Goal: Navigation & Orientation: Find specific page/section

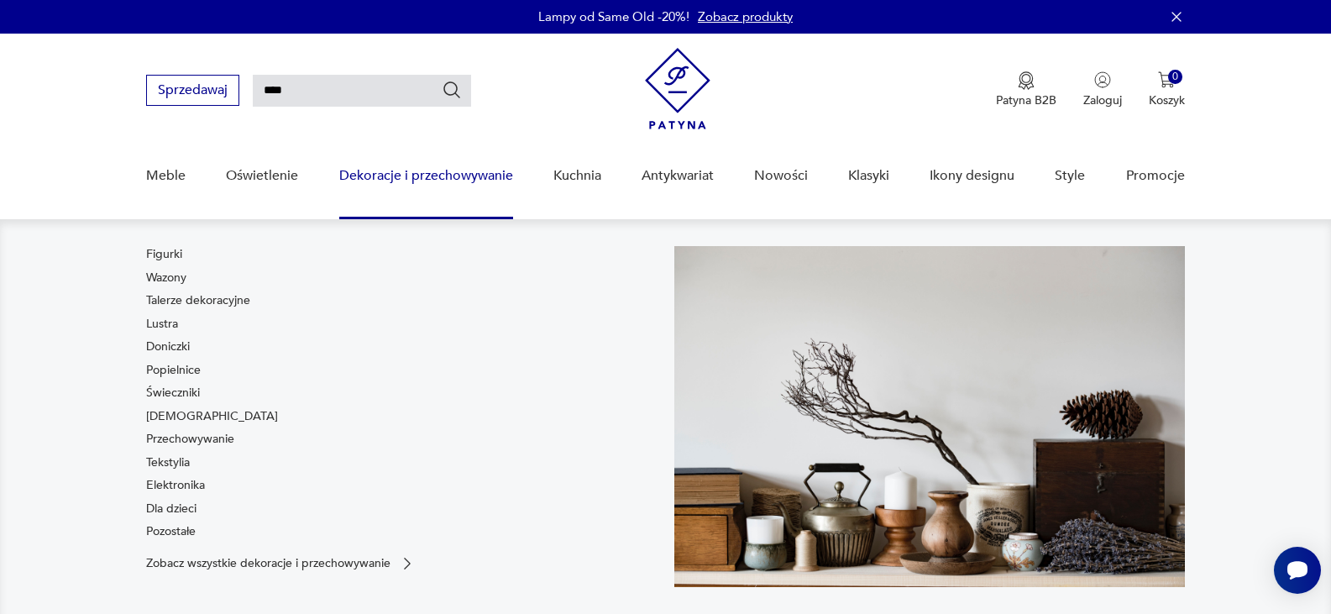
click at [382, 177] on link "Dekoracje i przechowywanie" at bounding box center [426, 176] width 174 height 65
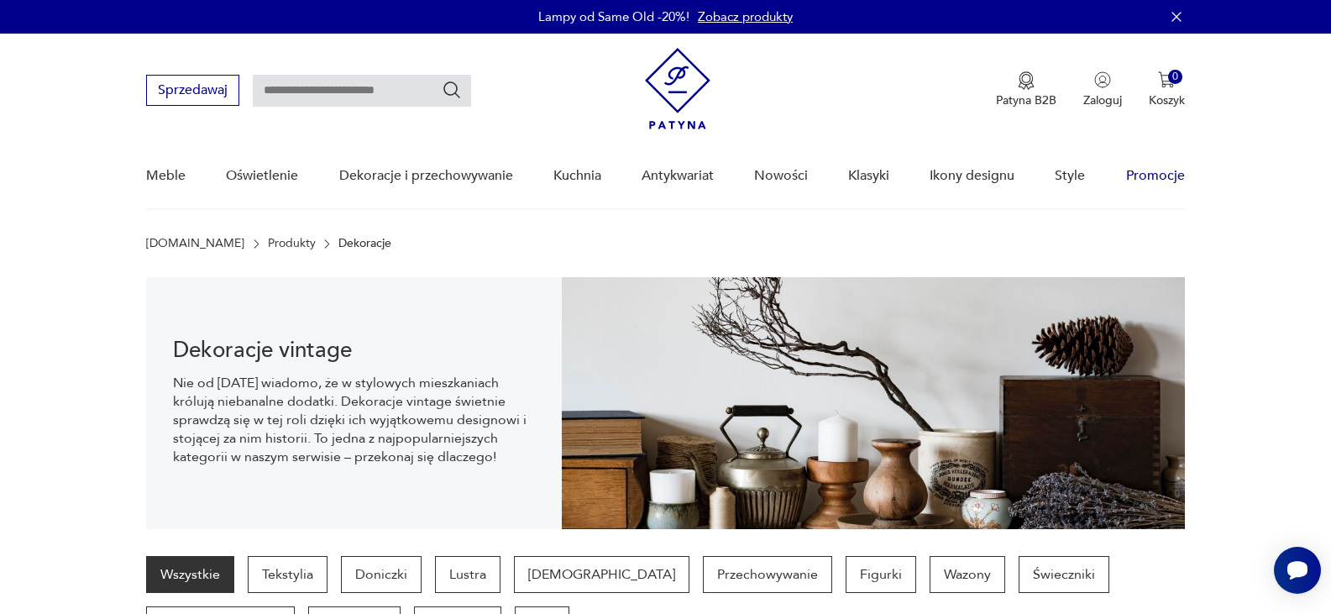
click at [1176, 170] on link "Promocje" at bounding box center [1155, 176] width 59 height 65
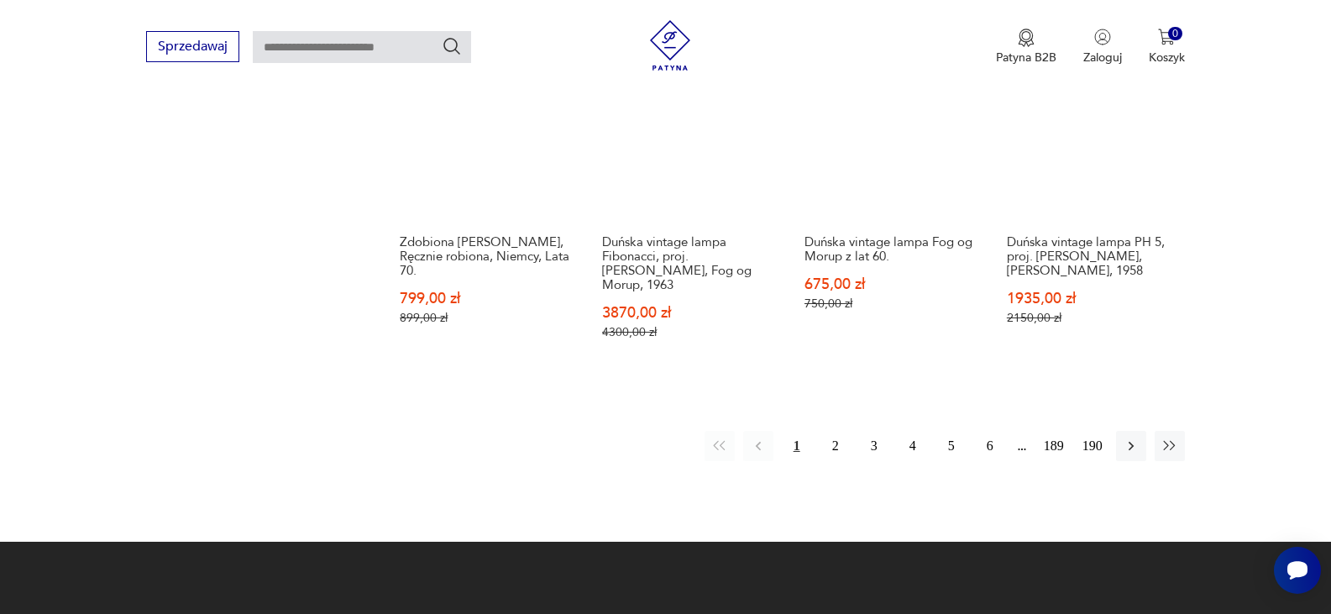
scroll to position [1595, 0]
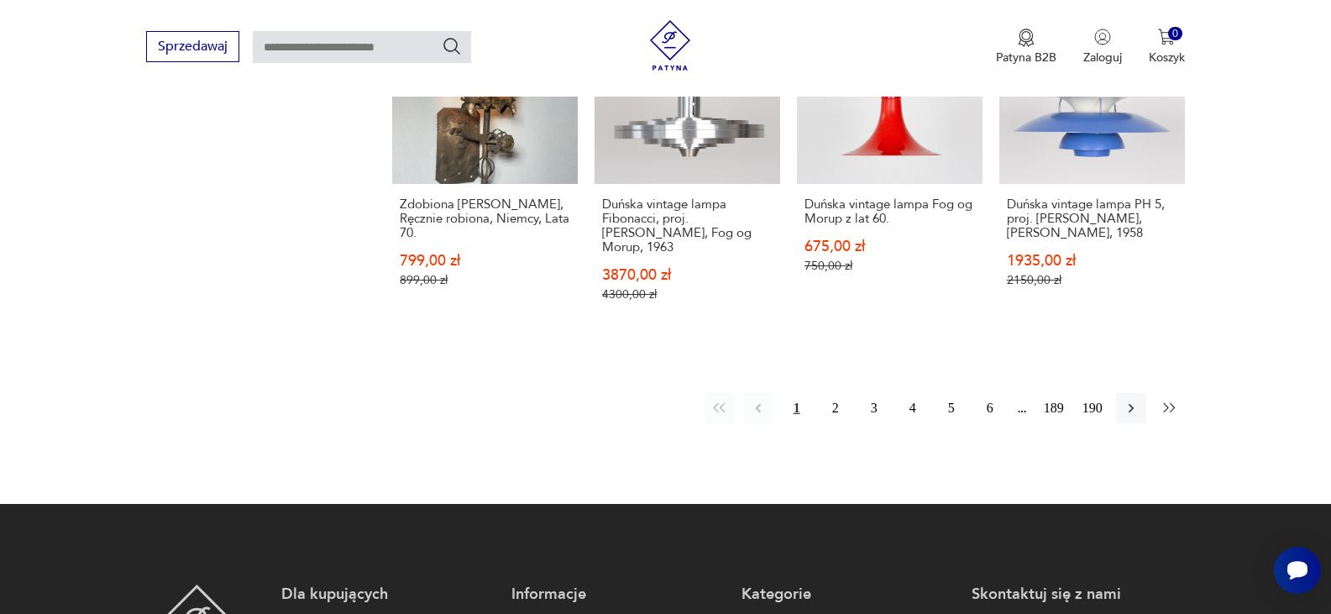
click at [1173, 400] on icon "button" at bounding box center [1170, 408] width 17 height 17
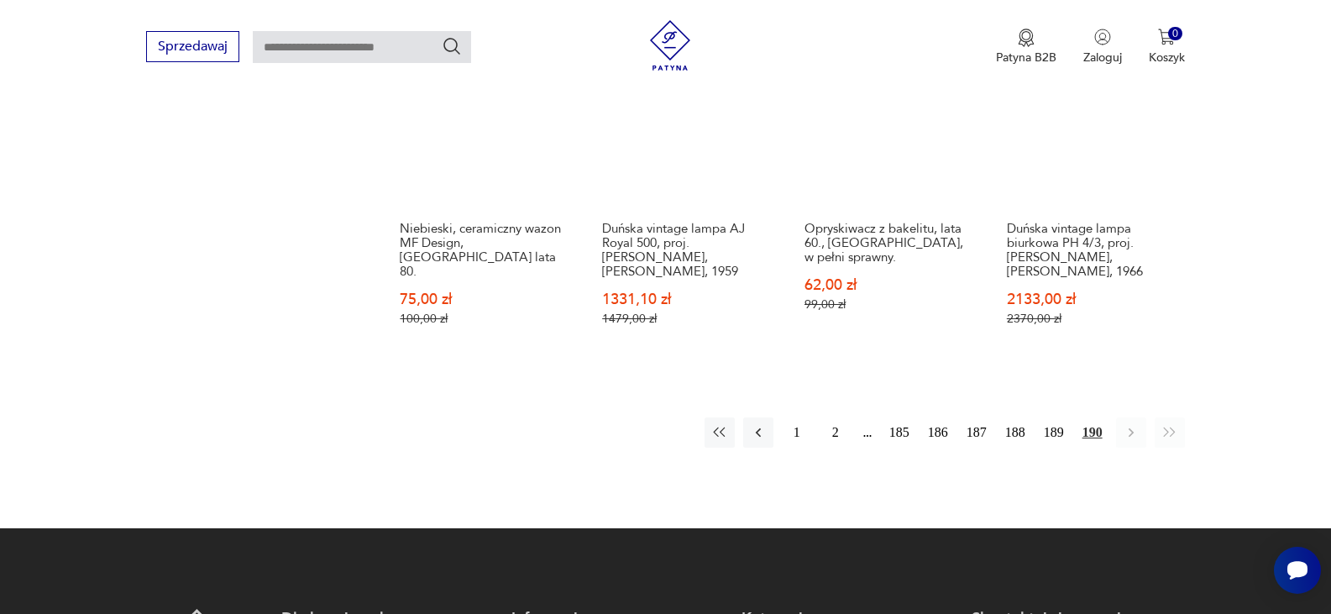
scroll to position [1595, 0]
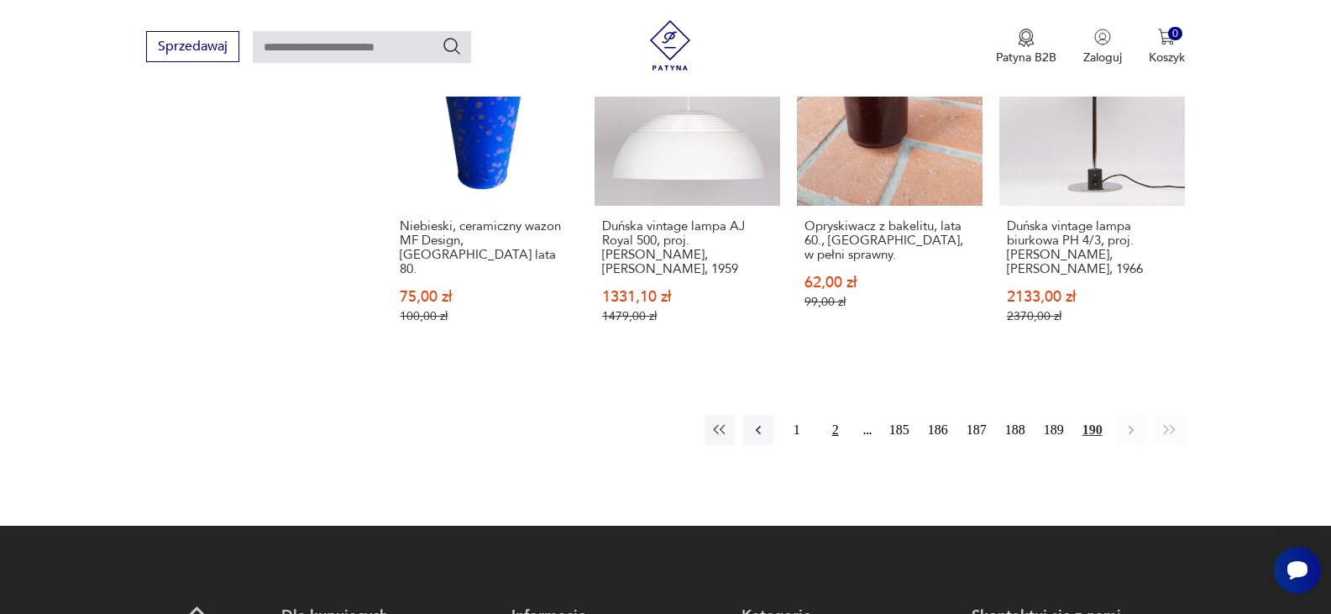
click at [831, 415] on button "2" at bounding box center [836, 430] width 30 height 30
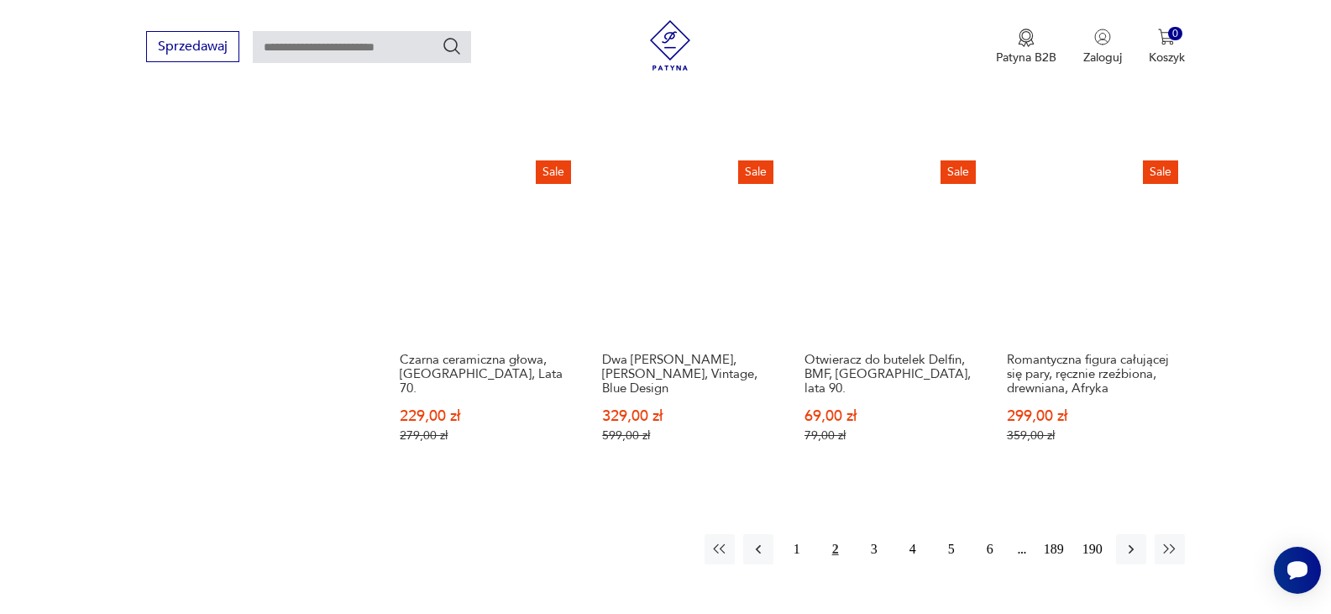
scroll to position [1561, 0]
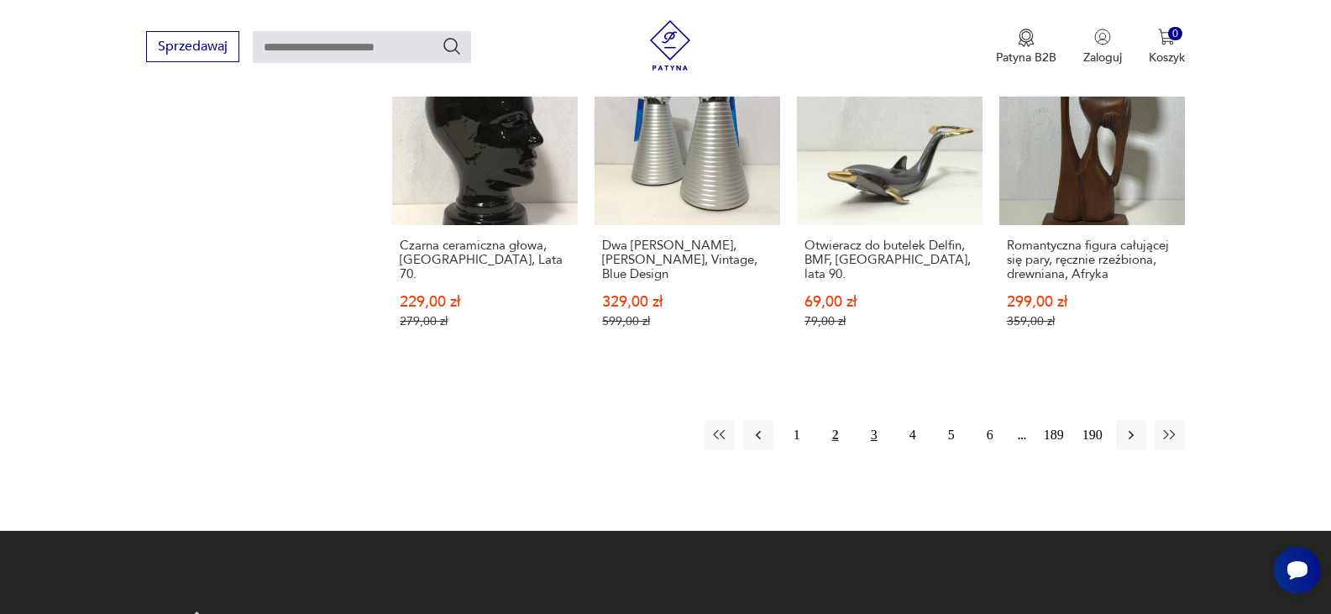
click at [870, 420] on button "3" at bounding box center [874, 435] width 30 height 30
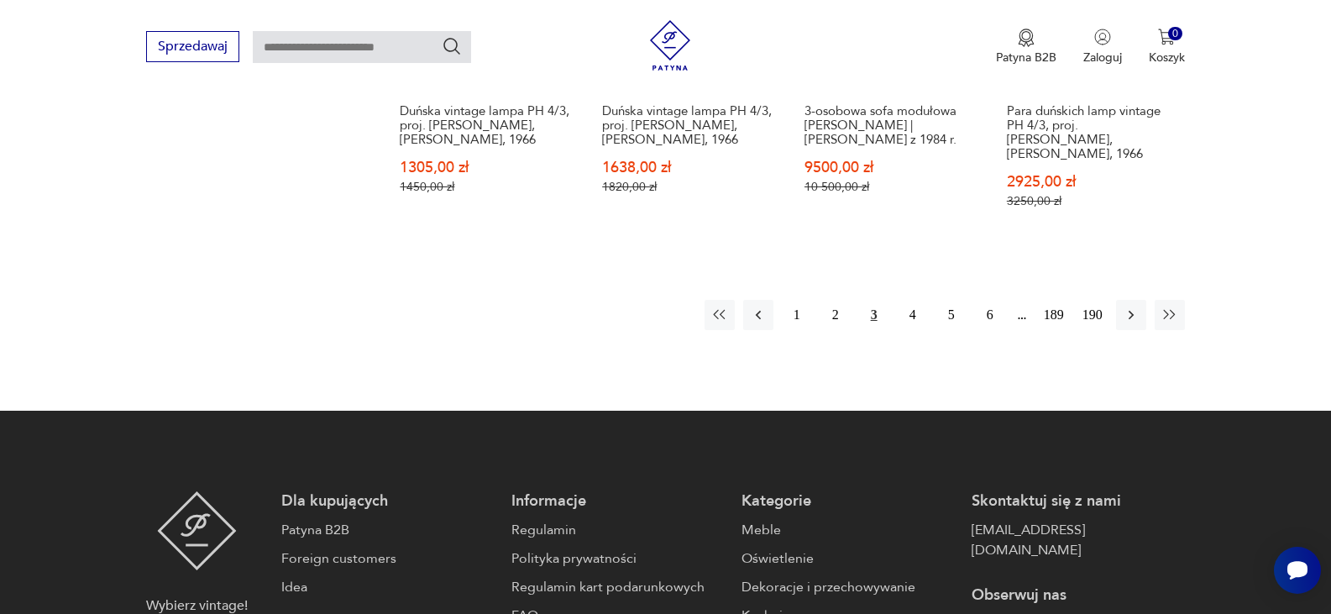
scroll to position [1729, 0]
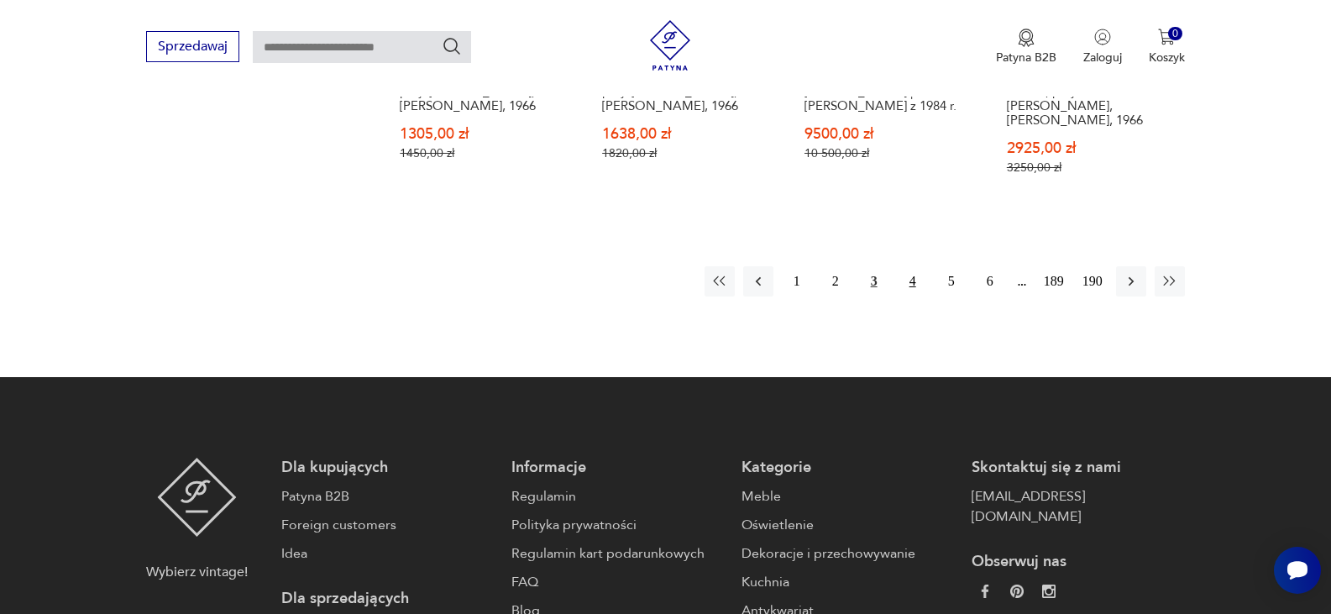
click at [905, 266] on button "4" at bounding box center [913, 281] width 30 height 30
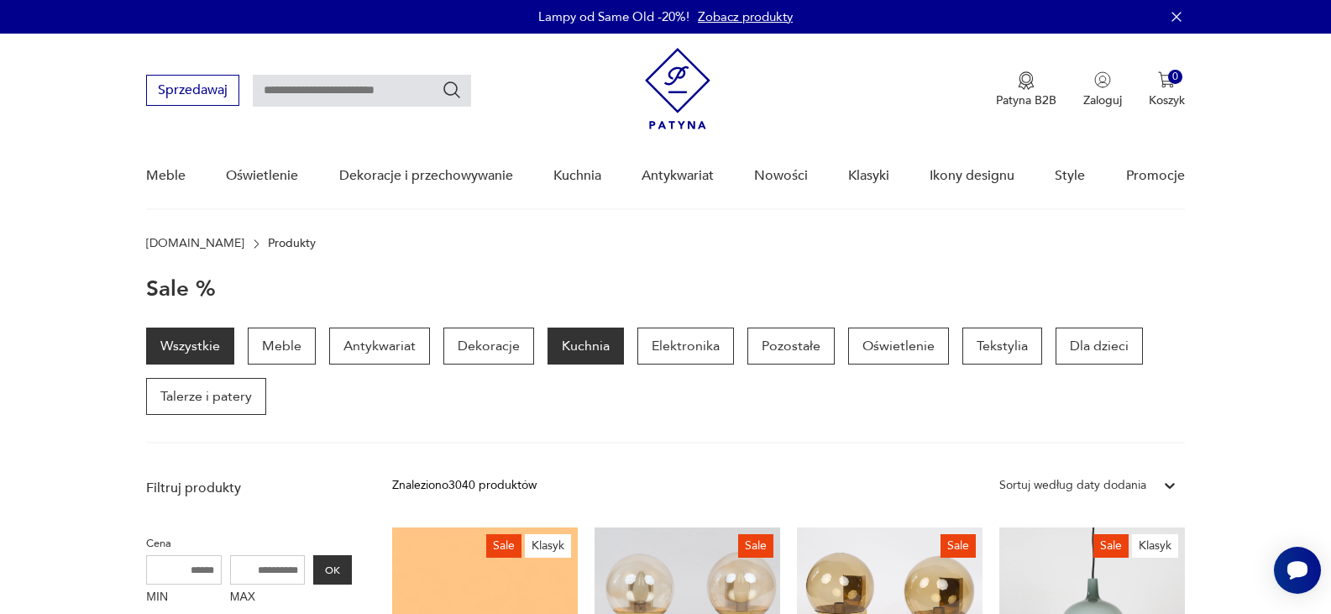
click at [577, 340] on p "Kuchnia" at bounding box center [586, 346] width 76 height 37
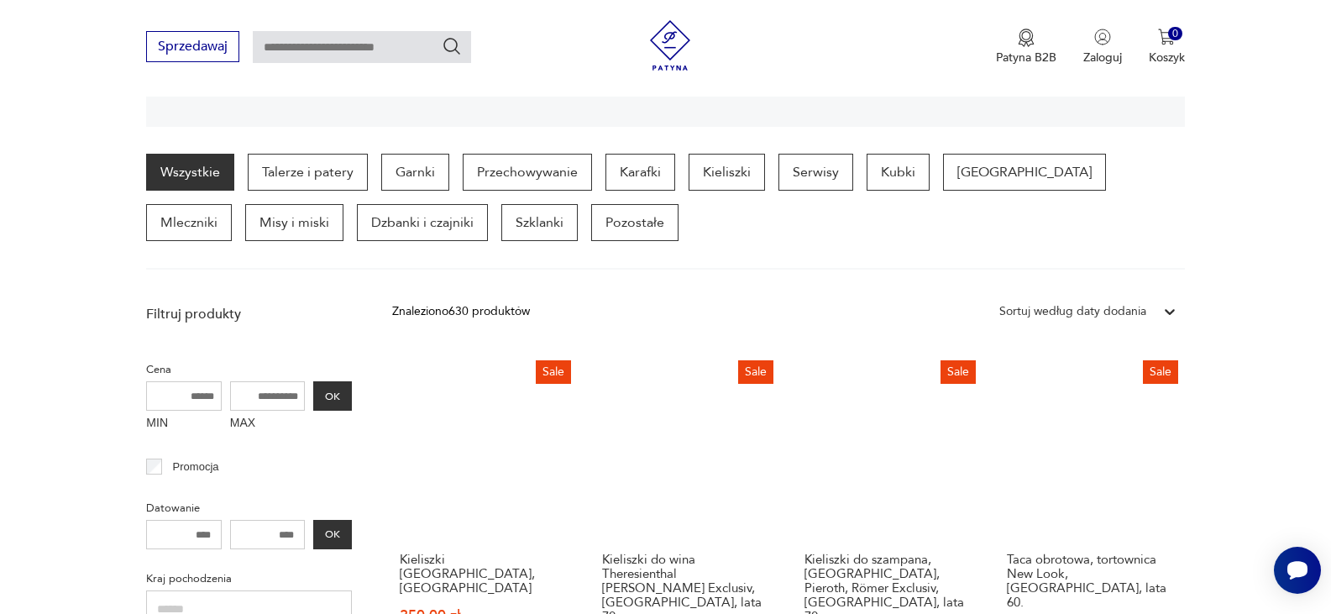
scroll to position [419, 0]
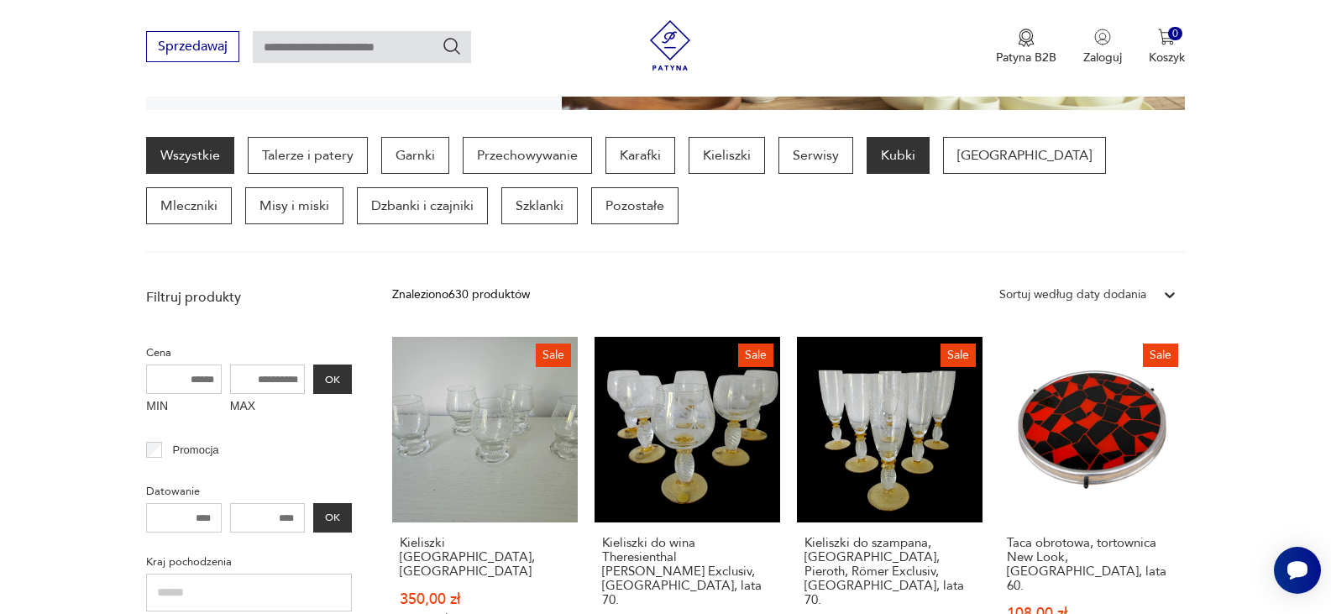
click at [887, 156] on p "Kubki" at bounding box center [898, 155] width 63 height 37
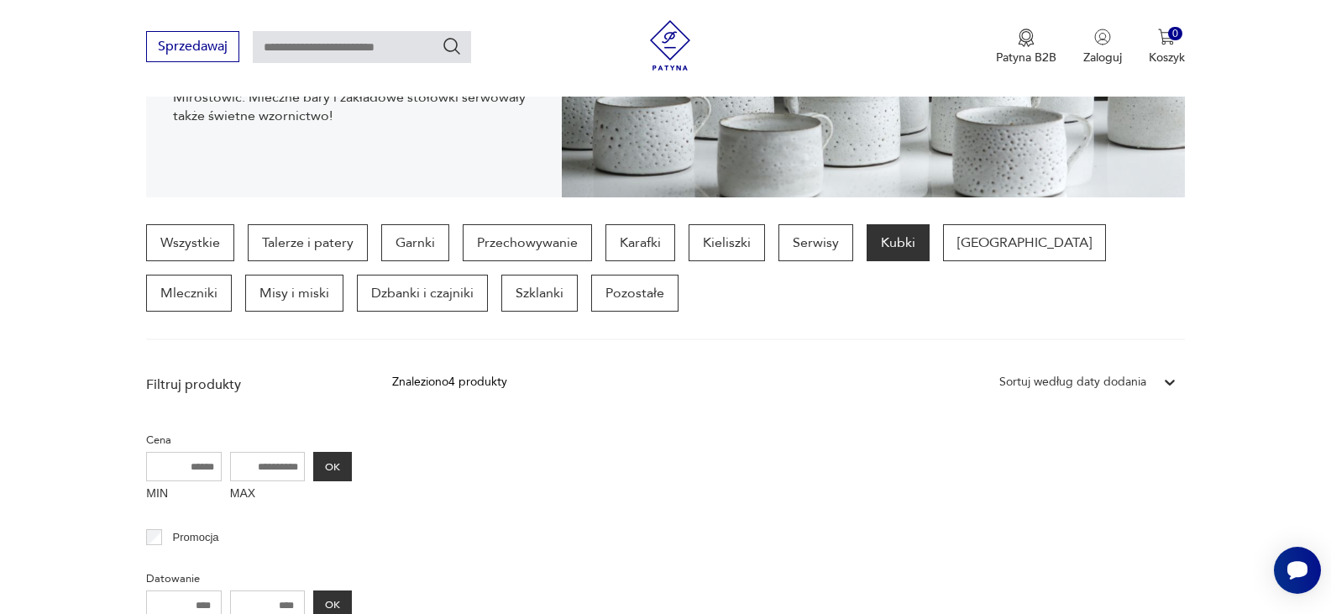
scroll to position [252, 0]
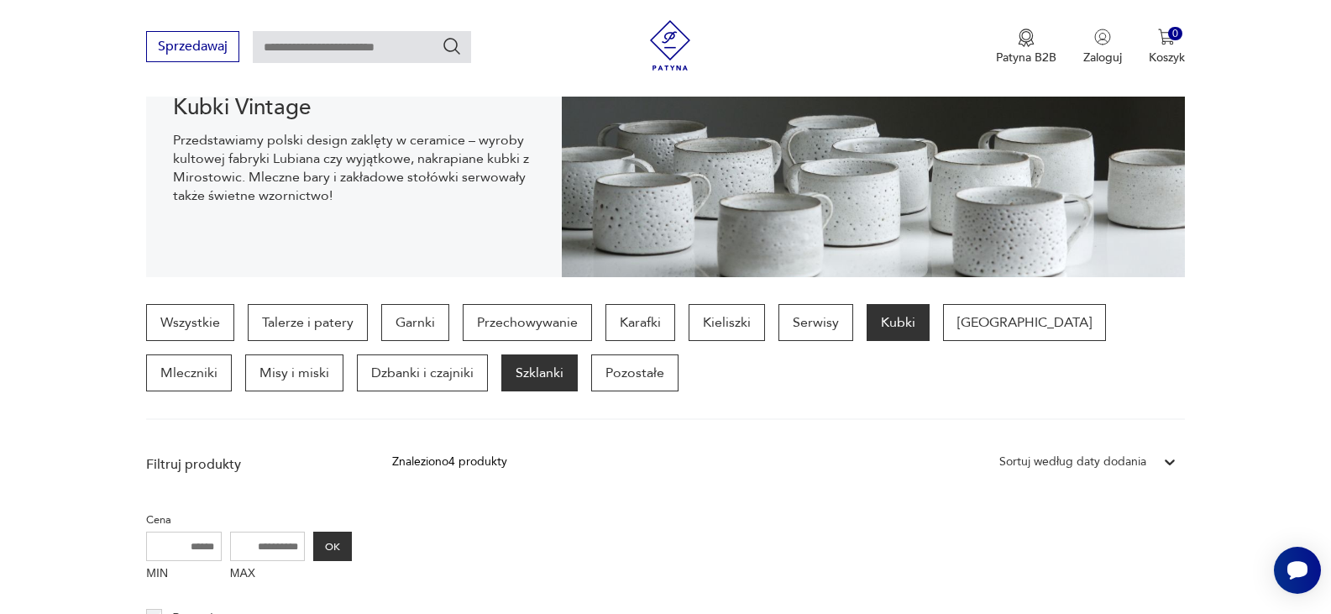
click at [501, 370] on p "Szklanki" at bounding box center [539, 372] width 76 height 37
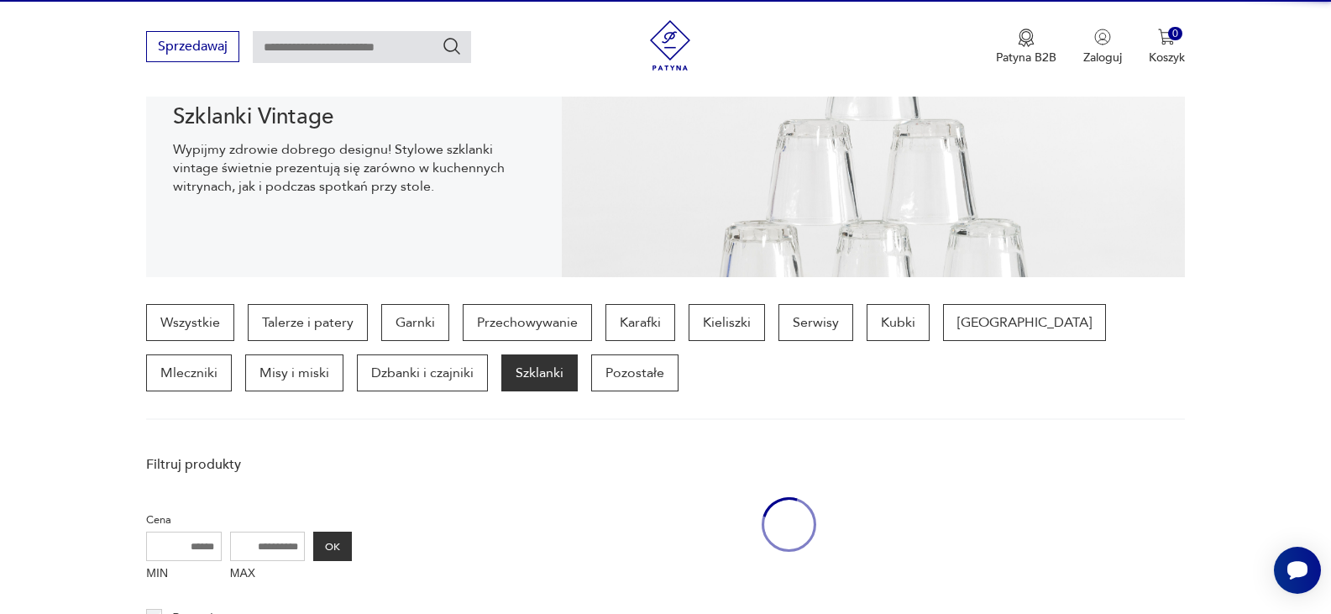
scroll to position [446, 0]
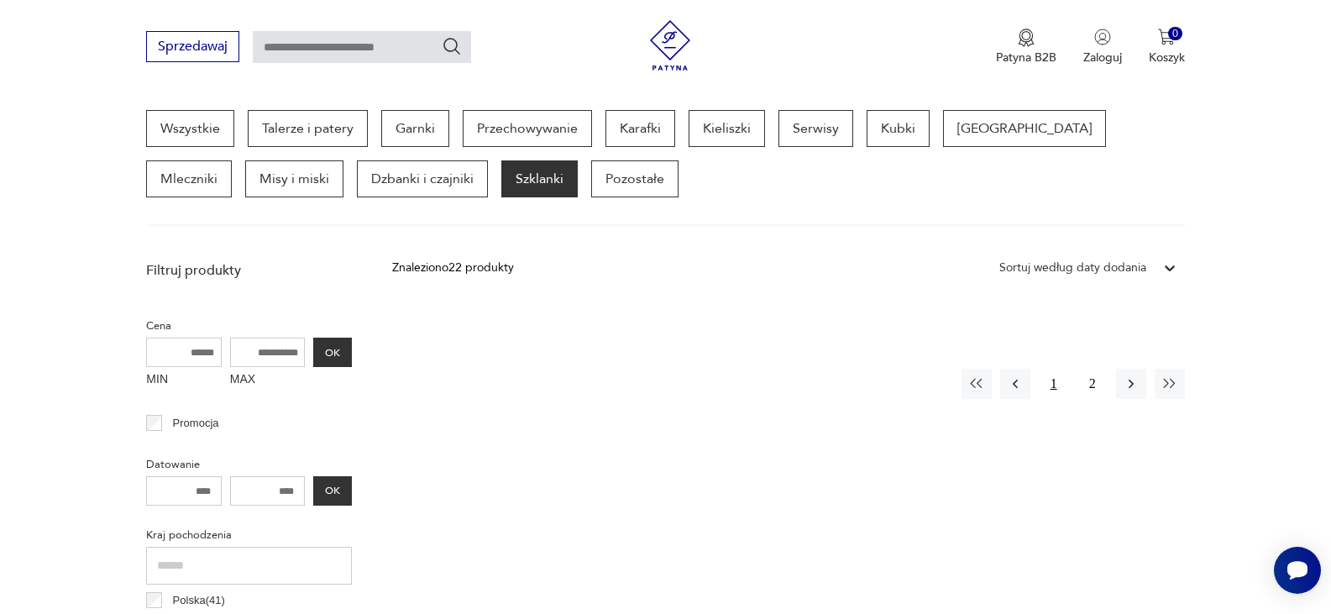
click at [1051, 385] on button "1" at bounding box center [1054, 384] width 30 height 30
